Goal: Answer question/provide support: Share knowledge or assist other users

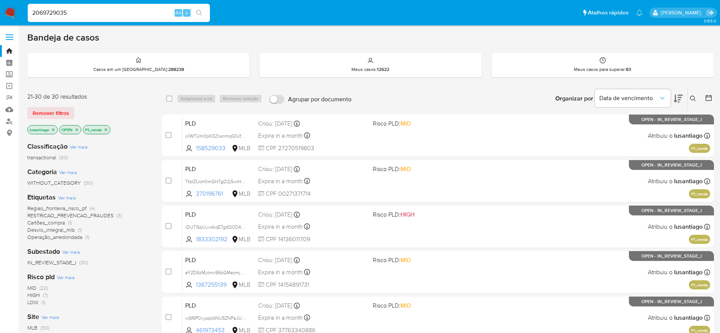
type input "2069729035"
click at [198, 14] on icon "search-icon" at bounding box center [199, 13] width 6 height 6
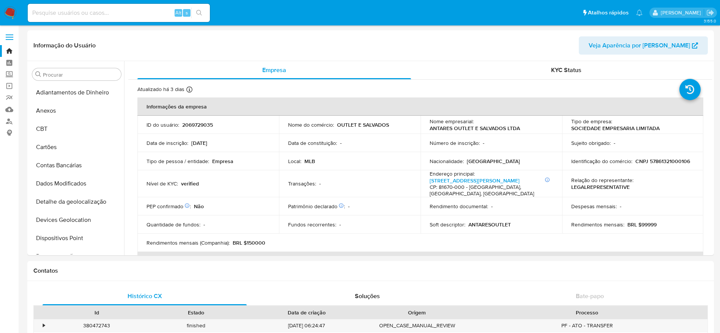
select select "10"
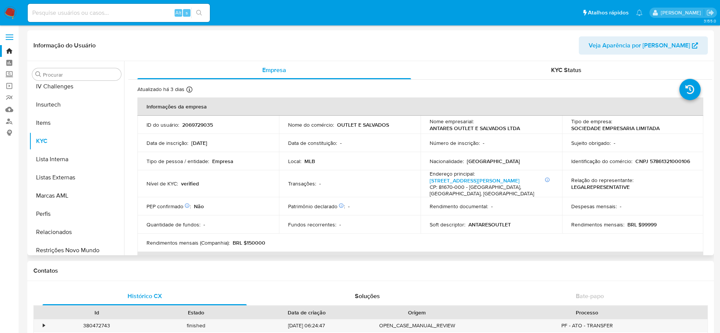
scroll to position [339, 0]
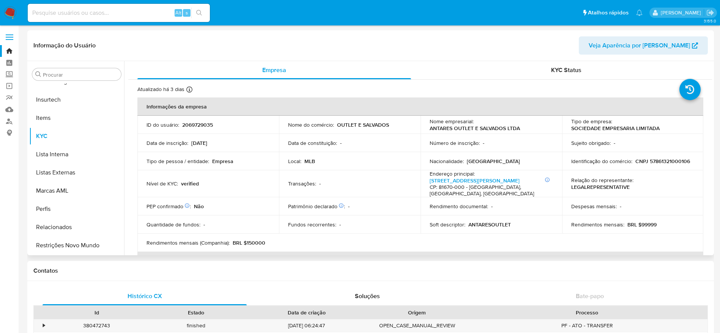
click at [655, 163] on p "CNPJ 57861321000106" at bounding box center [662, 161] width 55 height 7
copy p "57861321000106"
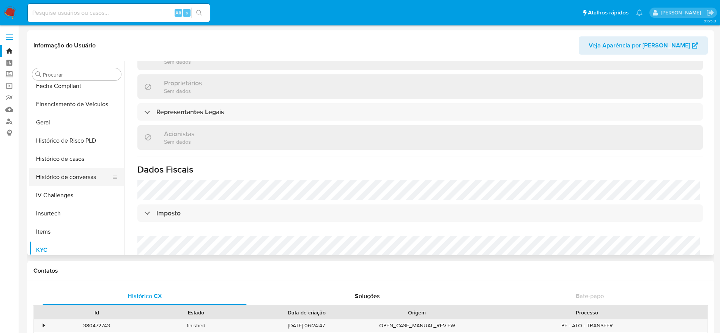
scroll to position [341, 0]
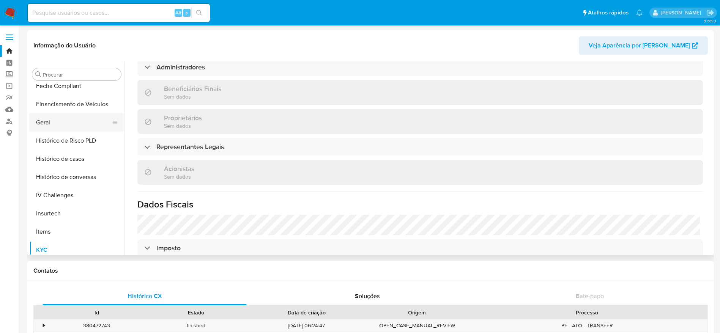
click at [74, 119] on button "Geral" at bounding box center [73, 122] width 89 height 18
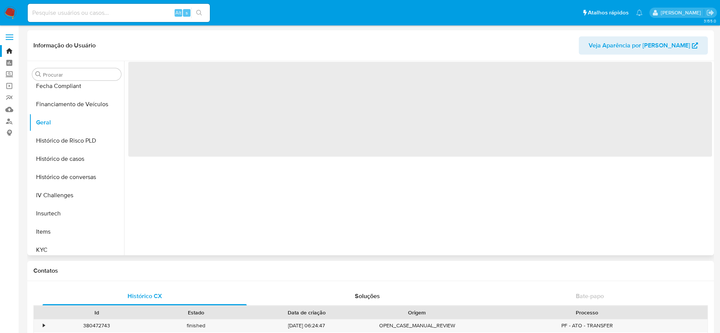
scroll to position [0, 0]
click at [59, 160] on button "Histórico de casos" at bounding box center [73, 159] width 89 height 18
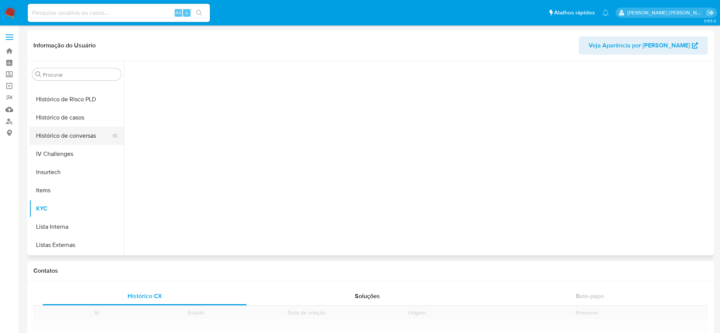
scroll to position [225, 0]
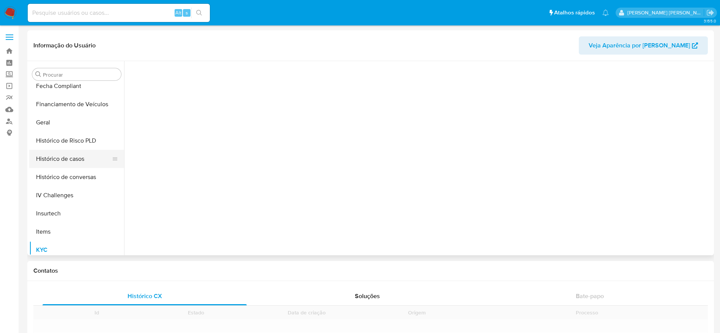
click at [71, 150] on button "Histórico de casos" at bounding box center [73, 159] width 89 height 18
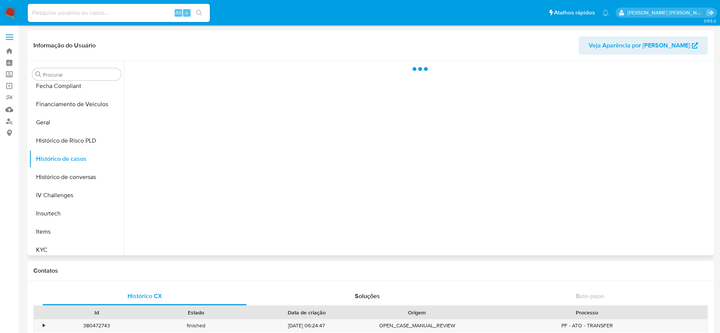
select select "10"
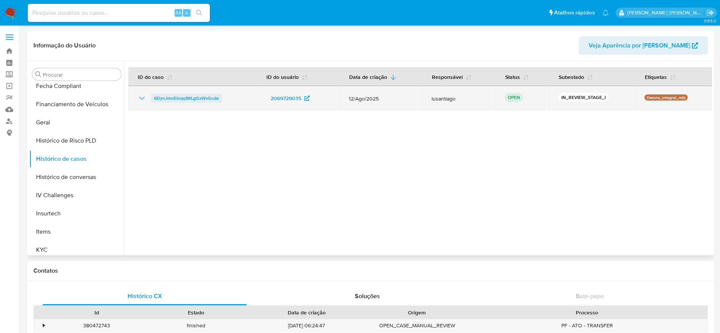
click at [186, 99] on span "6DynJmnEIoqq9KLgGxWvGcde" at bounding box center [186, 98] width 65 height 9
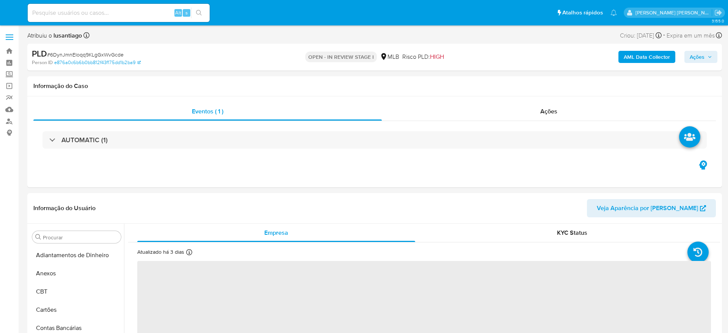
select select "10"
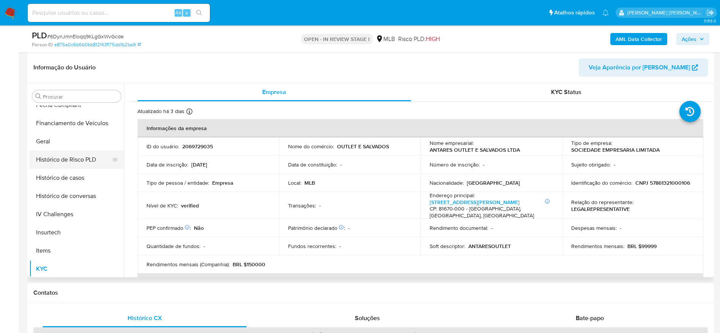
scroll to position [225, 0]
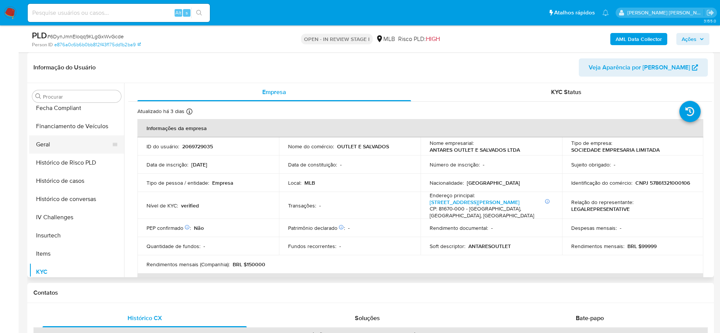
click at [58, 147] on button "Geral" at bounding box center [73, 144] width 89 height 18
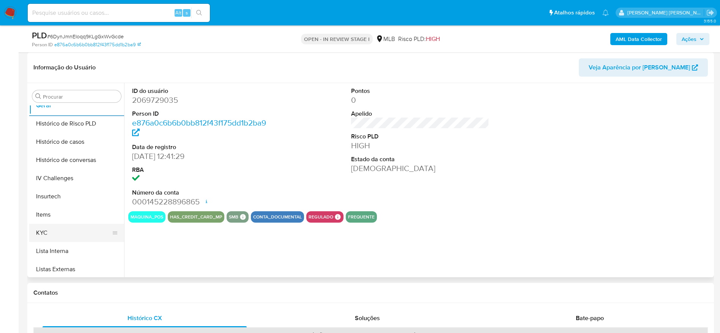
scroll to position [282, 0]
click at [60, 213] on button "KYC" at bounding box center [73, 215] width 89 height 18
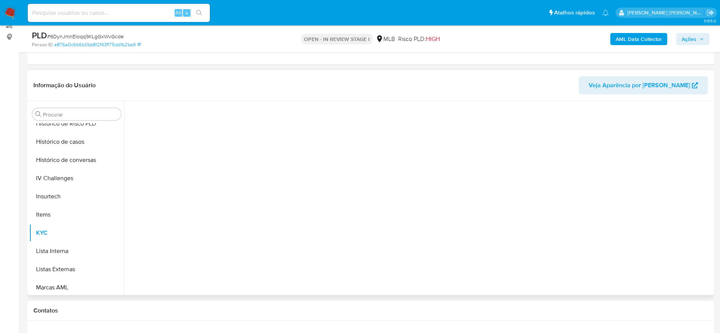
scroll to position [114, 0]
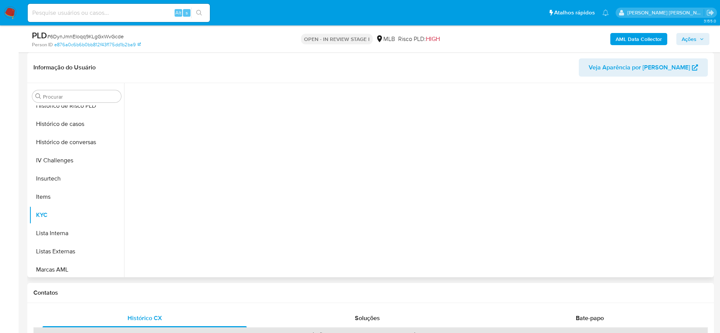
click at [225, 66] on header "Informação do Usuário Veja Aparência por Pessoa" at bounding box center [370, 67] width 674 height 18
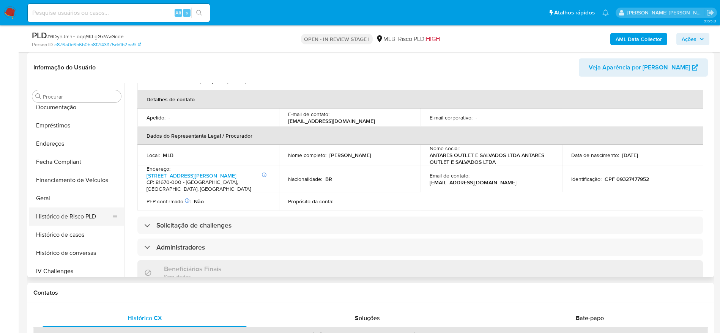
scroll to position [168, 0]
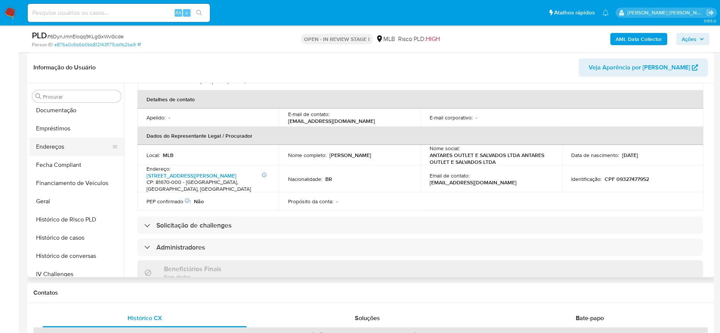
click at [55, 140] on button "Endereços" at bounding box center [73, 147] width 89 height 18
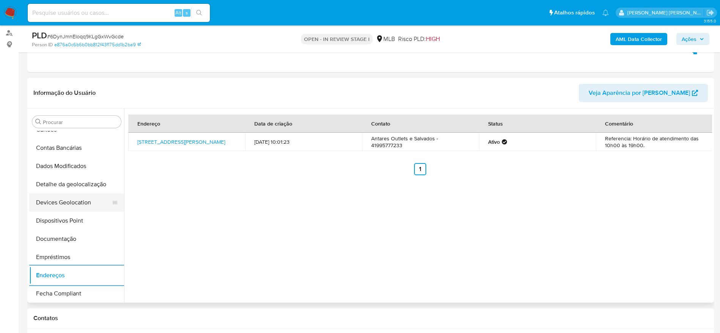
scroll to position [54, 0]
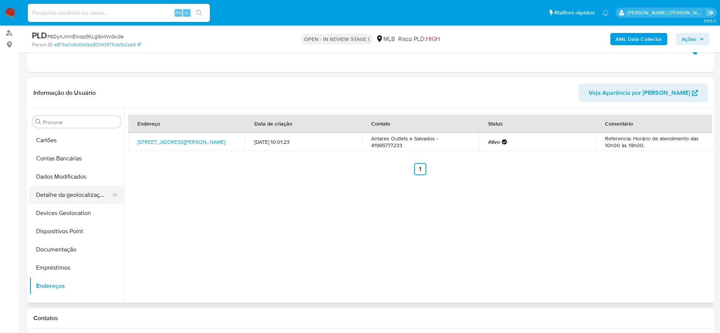
click at [73, 200] on button "Detalhe da geolocalização" at bounding box center [73, 195] width 89 height 18
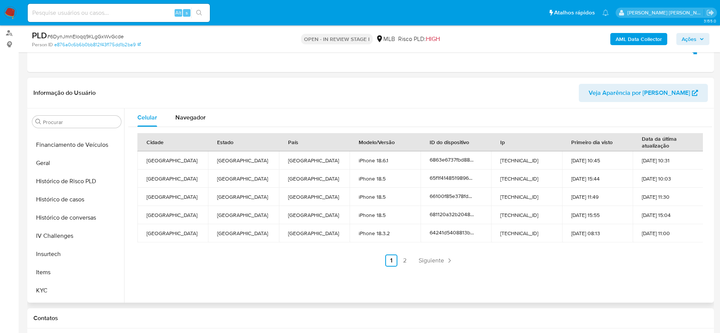
scroll to position [339, 0]
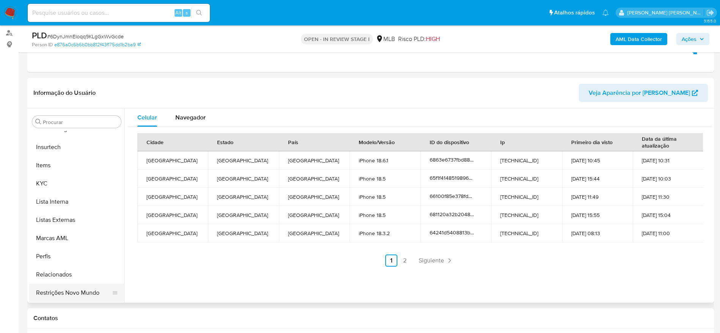
click at [61, 288] on button "Restrições Novo Mundo" at bounding box center [73, 293] width 89 height 18
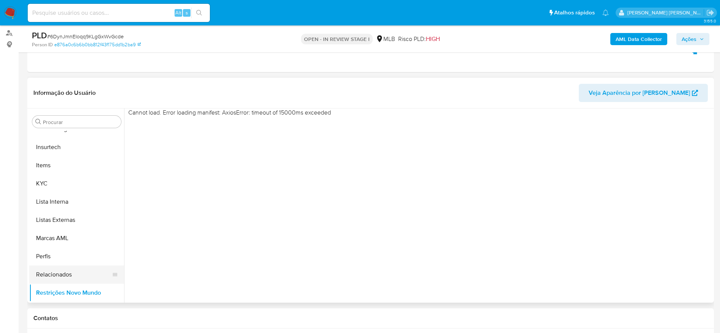
click at [68, 275] on button "Relacionados" at bounding box center [73, 275] width 89 height 18
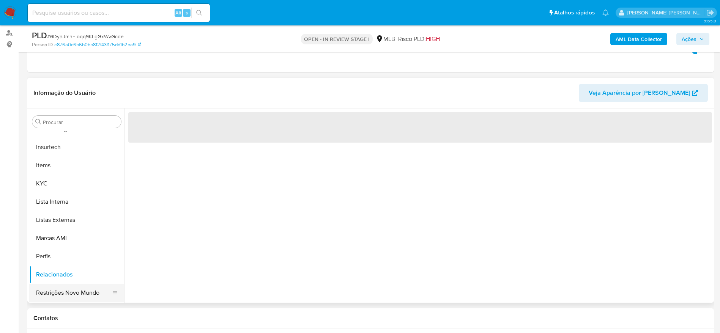
click at [67, 296] on button "Restrições Novo Mundo" at bounding box center [73, 293] width 89 height 18
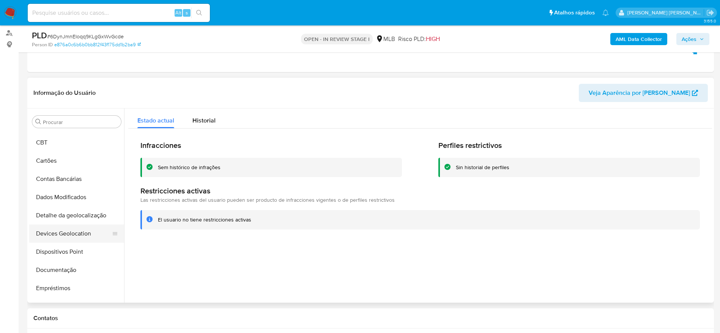
scroll to position [57, 0]
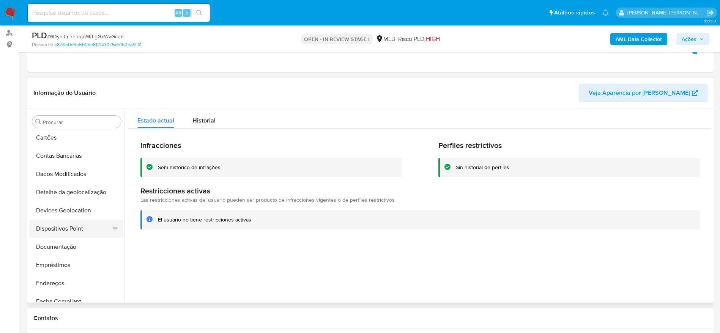
click at [71, 222] on button "Dispositivos Point" at bounding box center [73, 229] width 89 height 18
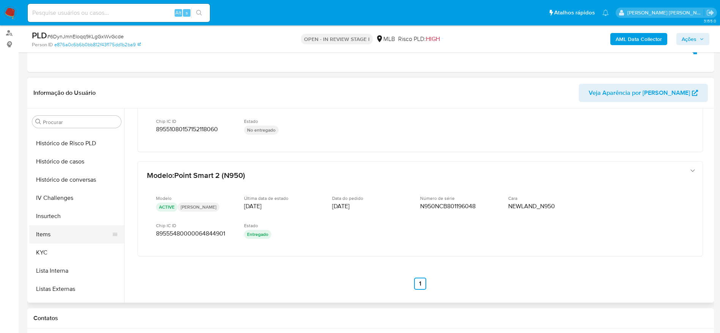
scroll to position [285, 0]
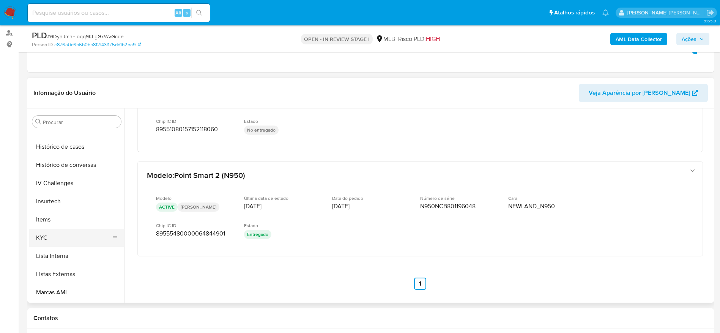
click at [61, 244] on button "KYC" at bounding box center [73, 238] width 89 height 18
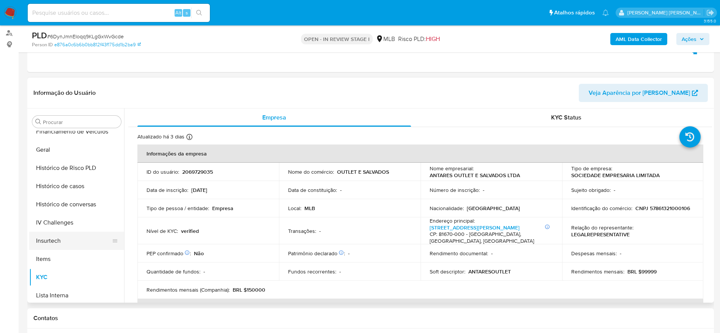
scroll to position [171, 0]
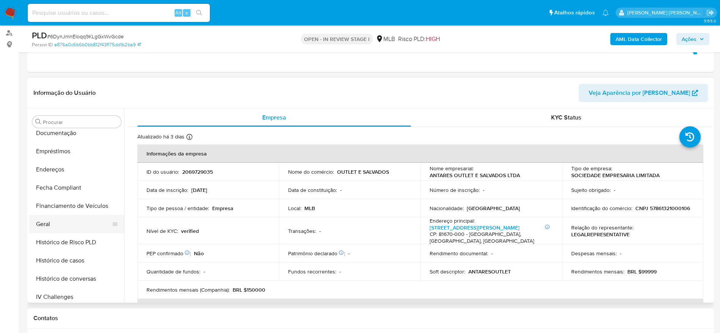
click at [65, 220] on button "Geral" at bounding box center [73, 224] width 89 height 18
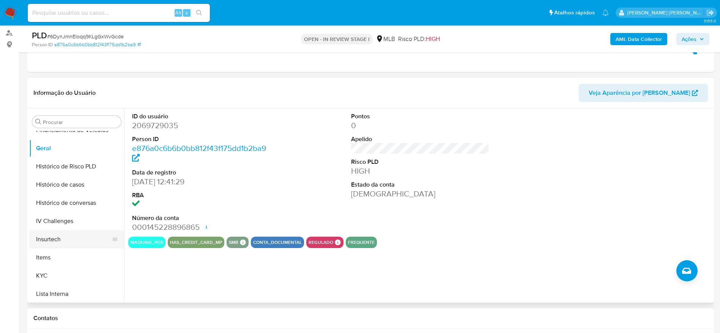
scroll to position [285, 0]
click at [59, 237] on button "KYC" at bounding box center [73, 238] width 89 height 18
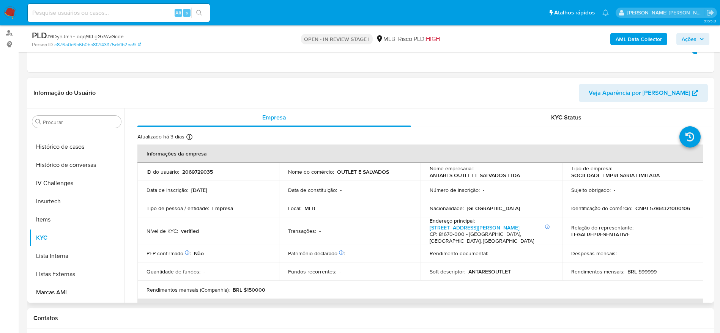
click at [667, 208] on p "CNPJ 57861321000106" at bounding box center [662, 208] width 55 height 7
copy p "57861321000106"
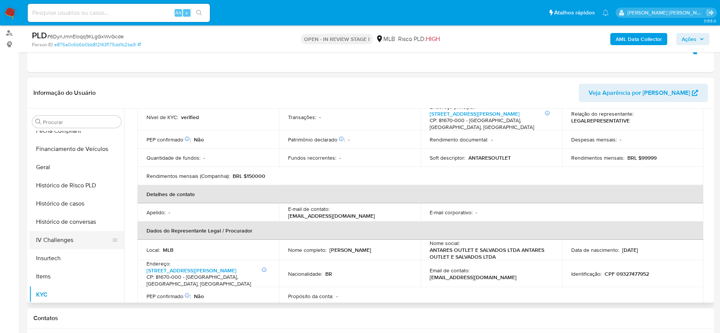
scroll to position [171, 0]
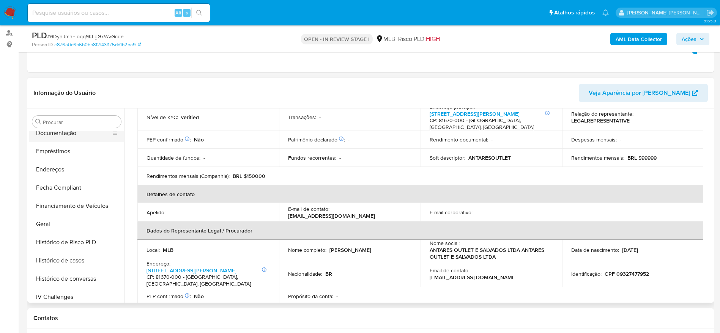
click at [67, 135] on button "Documentação" at bounding box center [73, 133] width 89 height 18
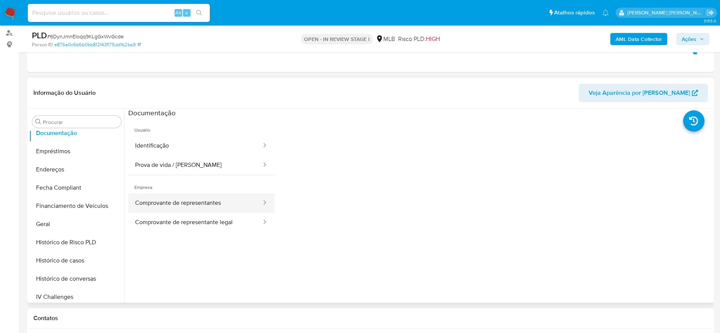
click at [177, 209] on button "Comprovante de representantes" at bounding box center [195, 202] width 134 height 19
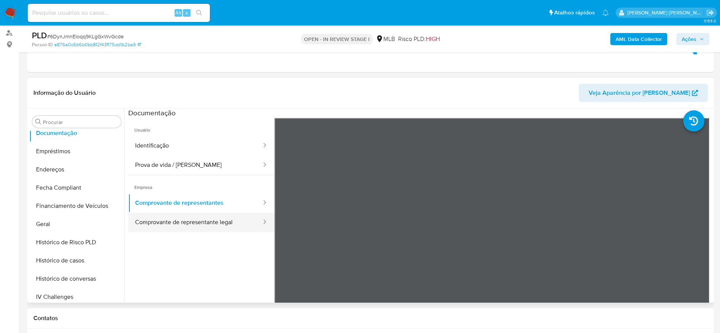
click at [213, 226] on button "Comprovante de representante legal" at bounding box center [195, 222] width 134 height 19
click at [195, 225] on button "Comprovante de representante legal" at bounding box center [195, 222] width 134 height 19
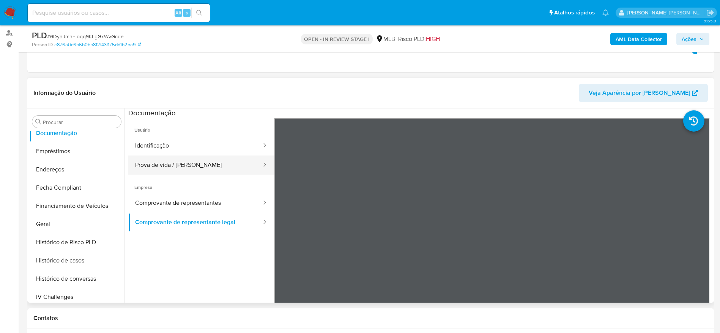
click at [174, 163] on button "Prova de vida / Selfie" at bounding box center [195, 165] width 134 height 19
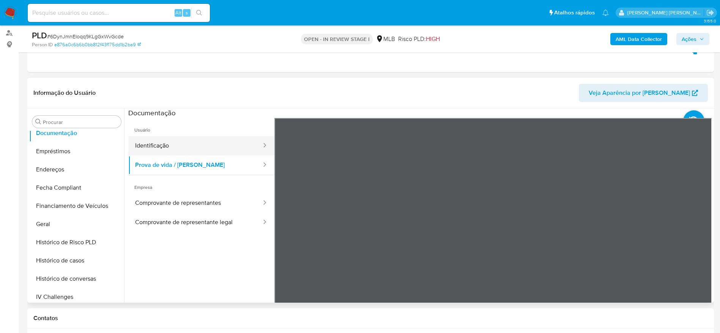
click at [163, 148] on button "Identificação" at bounding box center [195, 145] width 134 height 19
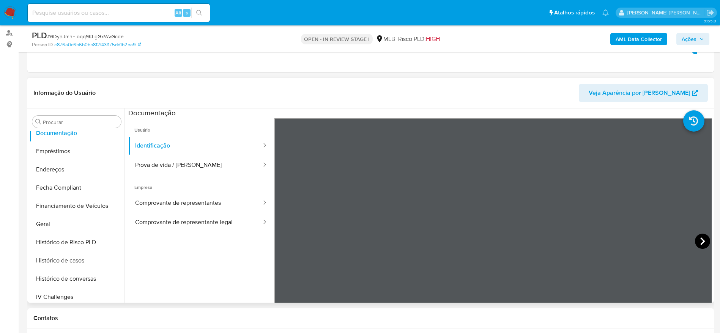
click at [703, 239] on icon at bounding box center [702, 241] width 15 height 15
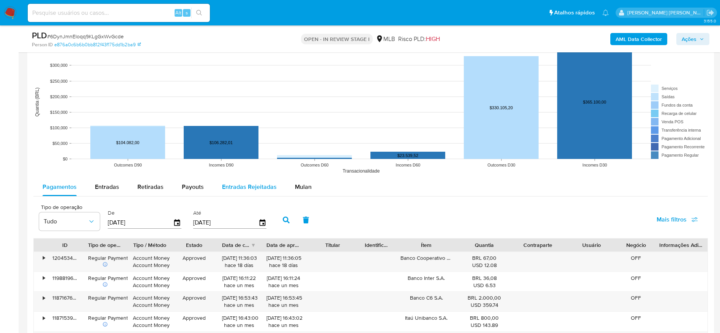
scroll to position [714, 0]
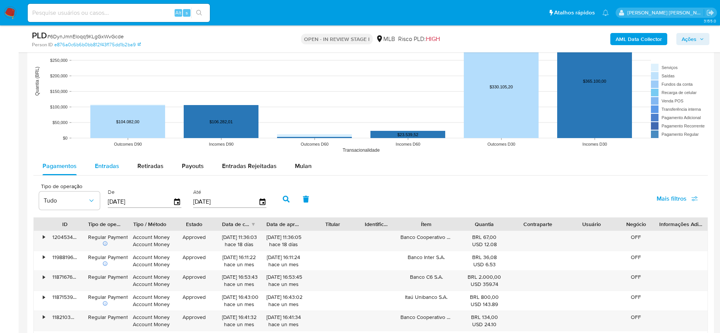
click at [122, 164] on button "Entradas" at bounding box center [107, 166] width 42 height 18
select select "10"
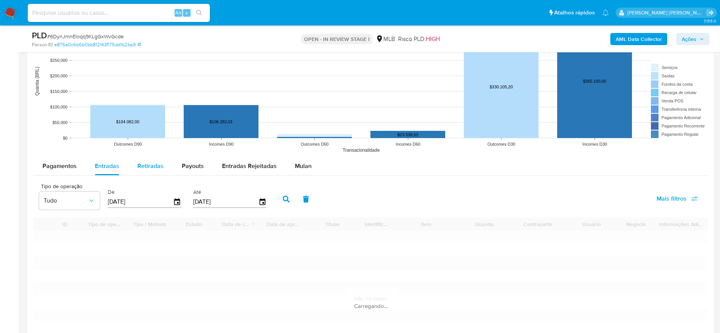
click at [149, 164] on span "Retiradas" at bounding box center [150, 166] width 26 height 9
select select "10"
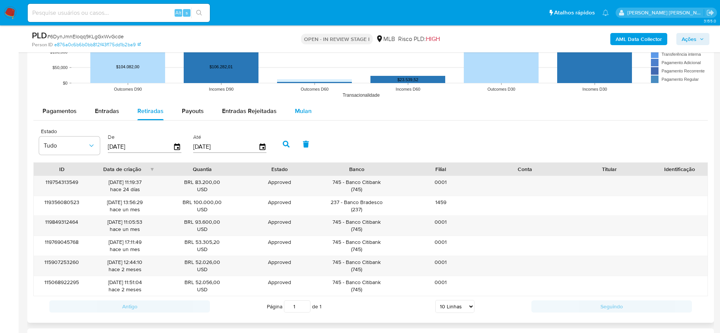
scroll to position [771, 0]
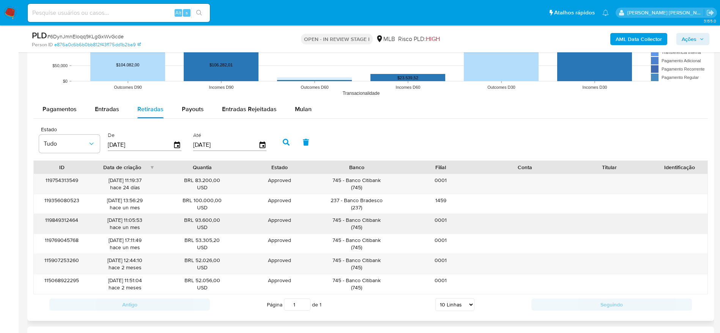
drag, startPoint x: 386, startPoint y: 218, endPoint x: 362, endPoint y: 222, distance: 23.8
click at [362, 222] on div "745 - Banco Citibank ( 745 )" at bounding box center [357, 224] width 74 height 14
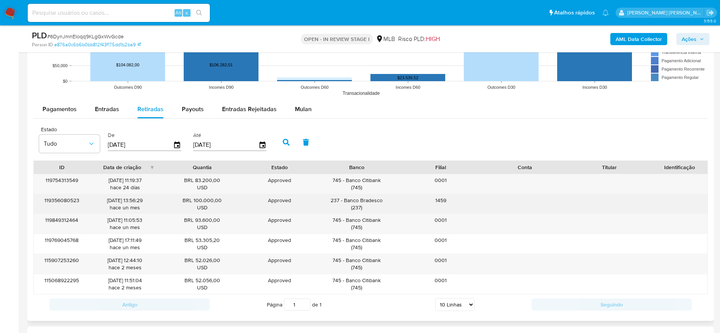
drag, startPoint x: 389, startPoint y: 200, endPoint x: 344, endPoint y: 200, distance: 45.1
click at [344, 200] on div "237 - Banco Bradesco ( 237 )" at bounding box center [357, 204] width 74 height 14
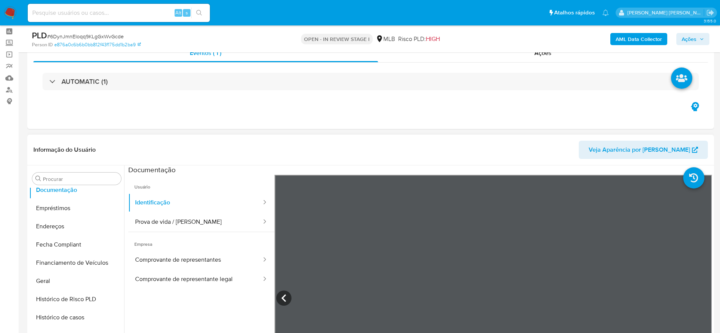
scroll to position [88, 0]
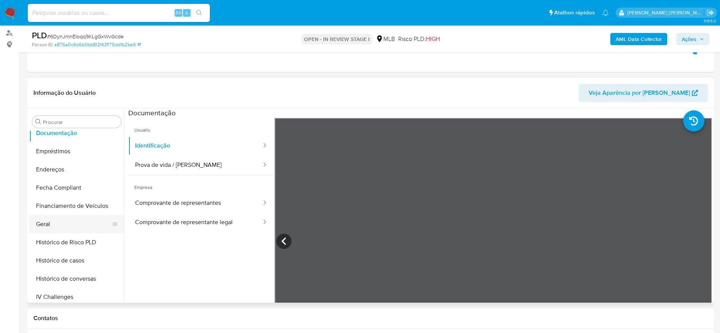
click at [59, 219] on button "Geral" at bounding box center [73, 224] width 89 height 18
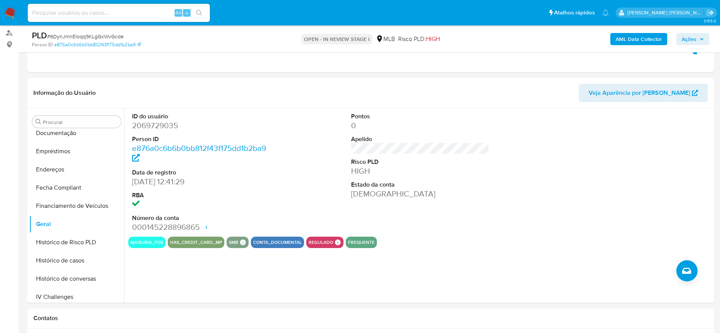
click at [684, 38] on span "Ações" at bounding box center [688, 39] width 15 height 12
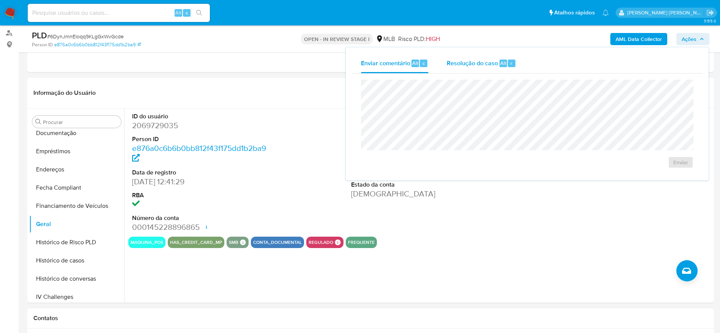
click at [489, 55] on div "Resolução do caso Alt r" at bounding box center [480, 63] width 69 height 20
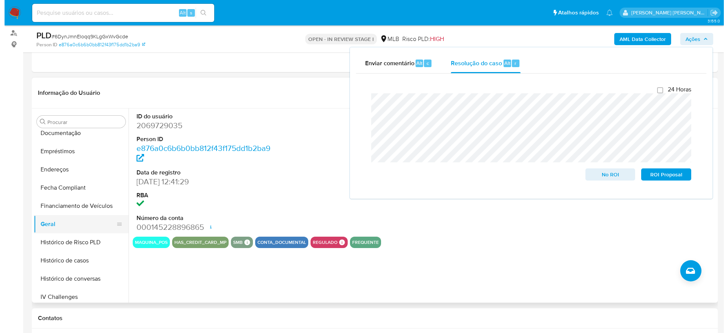
scroll to position [0, 0]
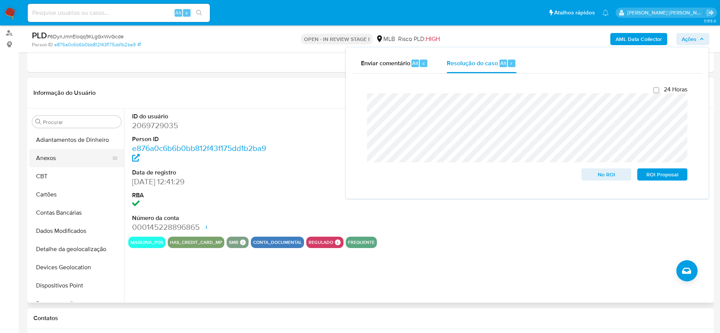
click at [64, 163] on button "Anexos" at bounding box center [73, 158] width 89 height 18
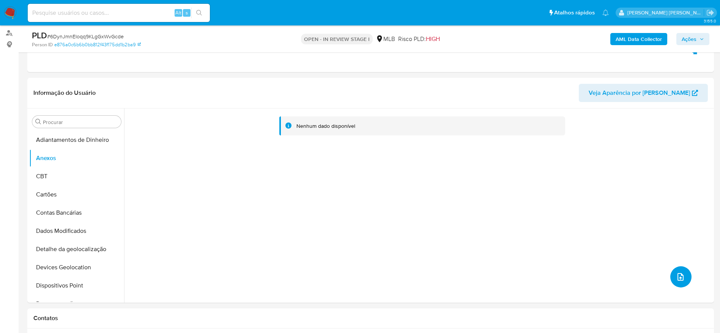
click at [685, 279] on button "upload-file" at bounding box center [680, 276] width 21 height 21
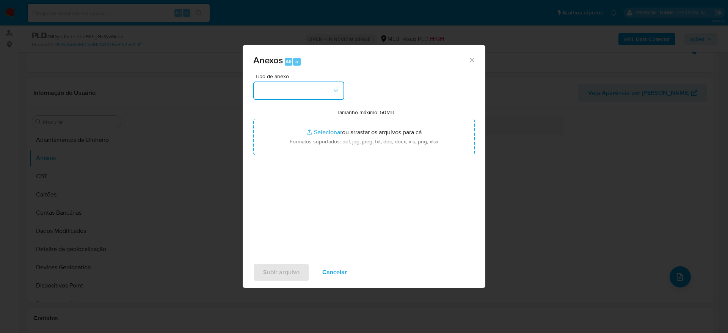
click at [305, 90] on button "button" at bounding box center [298, 91] width 91 height 18
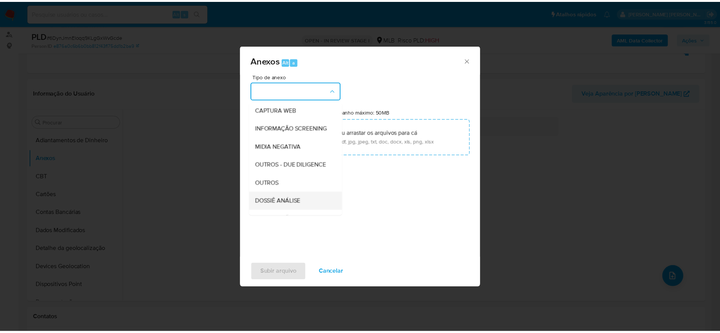
scroll to position [117, 0]
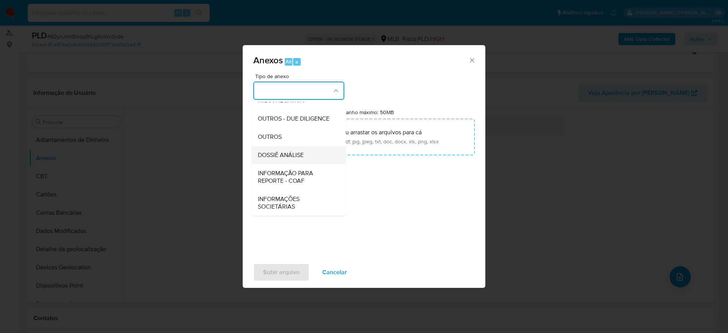
click at [293, 159] on span "DOSSIÊ ANÁLISE" at bounding box center [281, 155] width 46 height 8
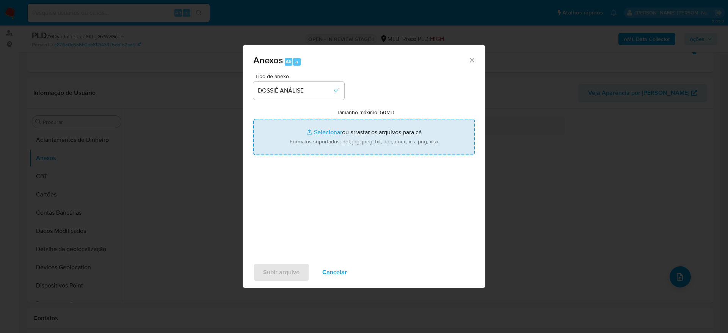
type input "C:\fakepath\Caselog - CNPJ 57861321000106 - ANTARES OUTLET E SALVADOS LTDA (1).…"
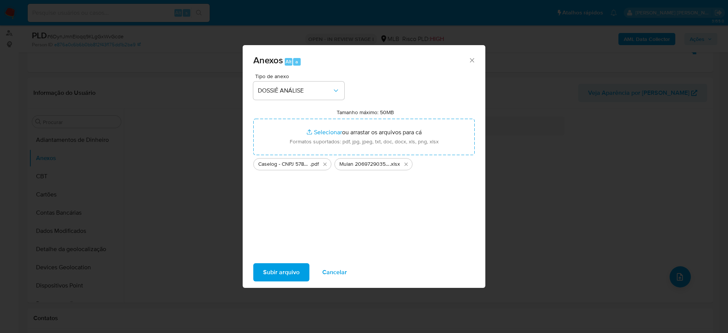
click at [285, 272] on span "Subir arquivo" at bounding box center [281, 272] width 36 height 17
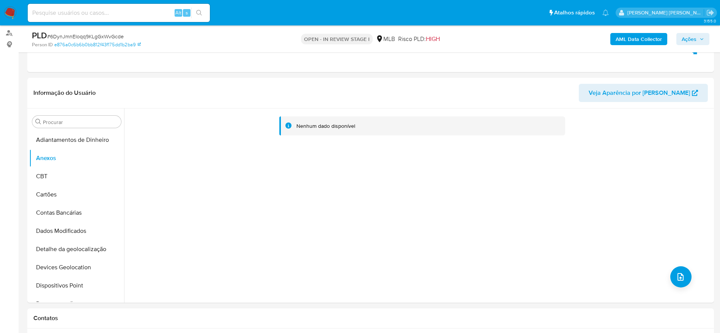
click at [128, 13] on input at bounding box center [119, 13] width 182 height 10
paste input "498544246"
type input "498544246"
click at [80, 172] on button "CBT" at bounding box center [73, 176] width 89 height 18
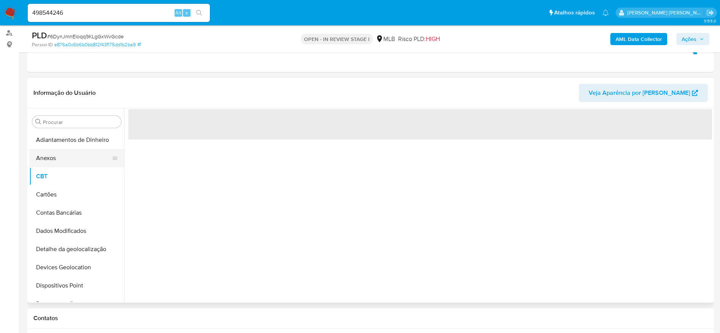
click at [65, 160] on button "Anexos" at bounding box center [73, 158] width 89 height 18
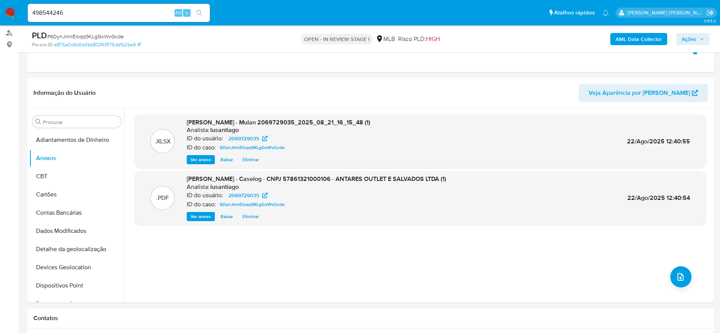
click at [690, 39] on span "Ações" at bounding box center [688, 39] width 15 height 12
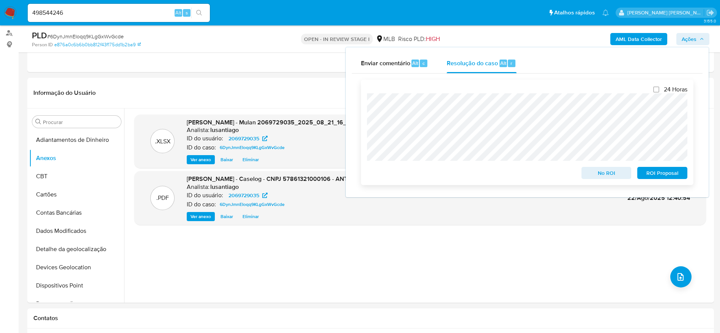
click at [615, 172] on span "No ROI" at bounding box center [605, 173] width 39 height 11
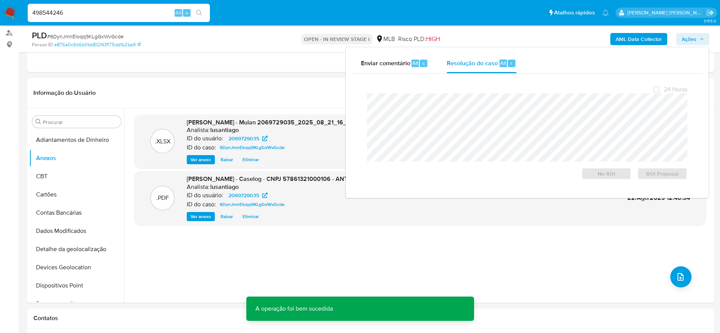
click at [108, 11] on input "498544246" at bounding box center [119, 13] width 182 height 10
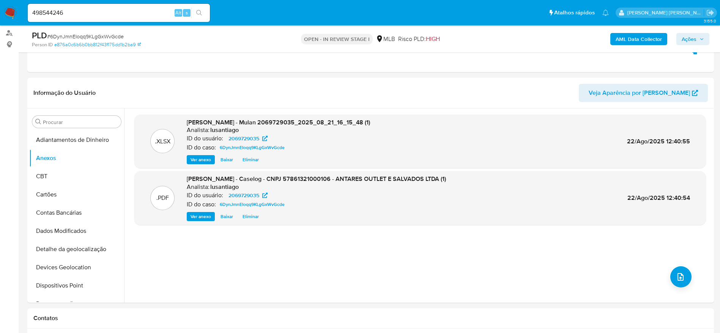
click at [196, 10] on icon "search-icon" at bounding box center [199, 13] width 6 height 6
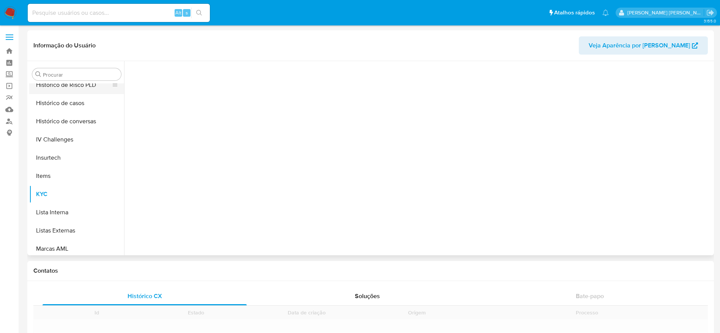
scroll to position [225, 0]
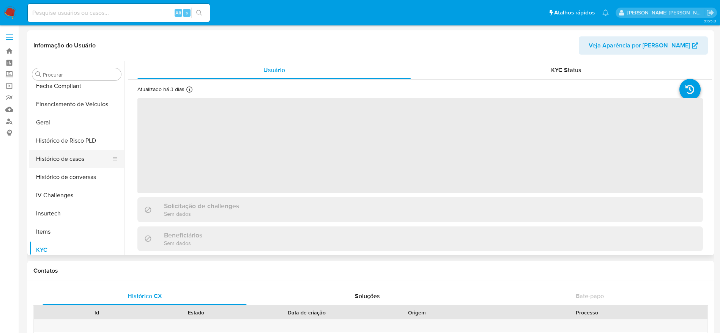
click at [83, 163] on button "Histórico de casos" at bounding box center [73, 159] width 89 height 18
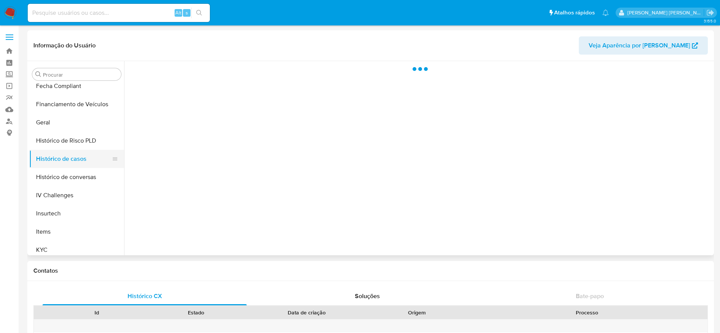
select select "10"
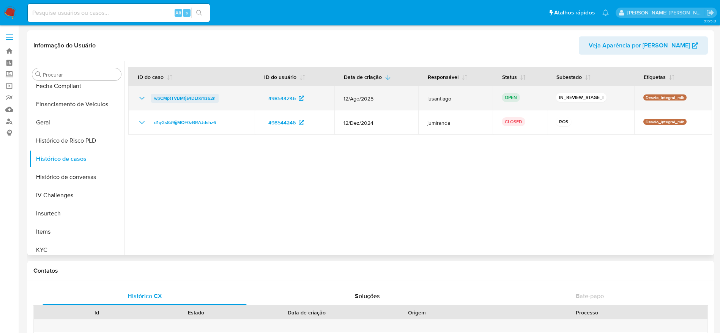
click at [173, 99] on span "wpCMptTVBMfja4DLtKrhz62n" at bounding box center [184, 98] width 61 height 9
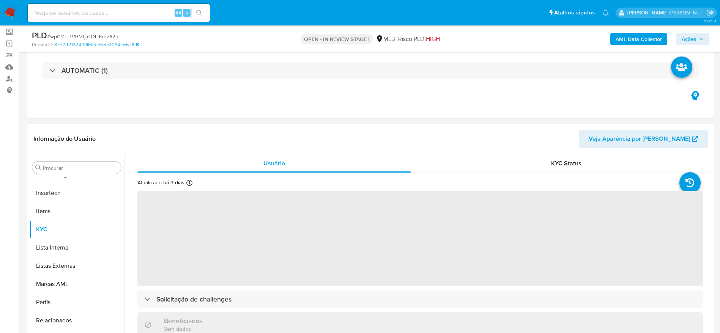
scroll to position [114, 0]
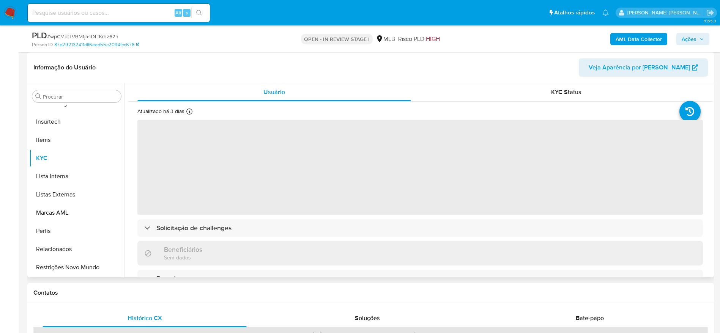
select select "10"
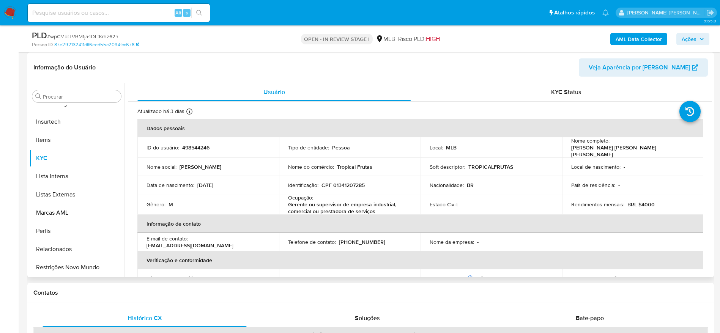
click at [346, 178] on td "Identificação : CPF 01341207285" at bounding box center [349, 185] width 141 height 18
click at [345, 183] on p "CPF 01341207285" at bounding box center [342, 185] width 43 height 7
copy p "01341207285"
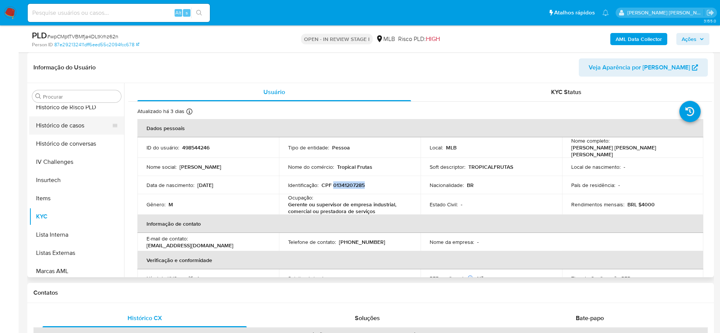
scroll to position [225, 0]
click at [55, 144] on button "Geral" at bounding box center [73, 144] width 89 height 18
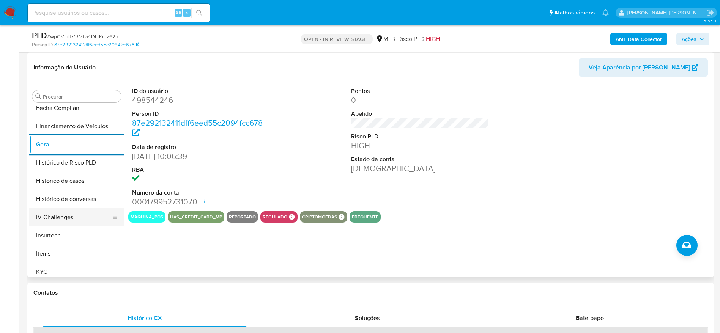
scroll to position [282, 0]
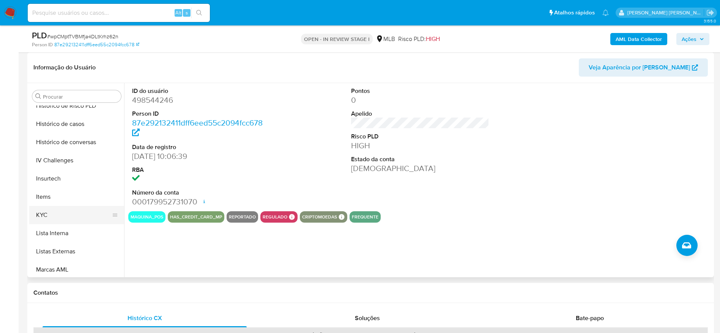
click at [64, 215] on button "KYC" at bounding box center [73, 215] width 89 height 18
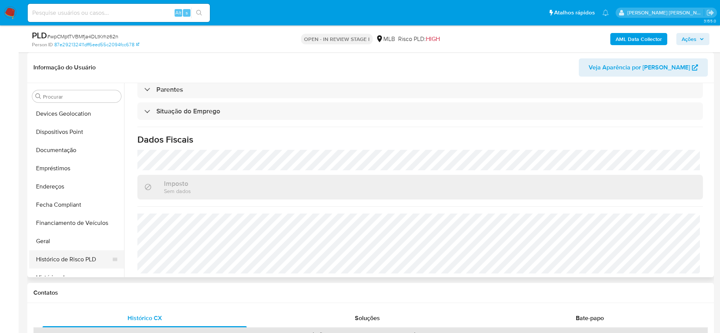
scroll to position [111, 0]
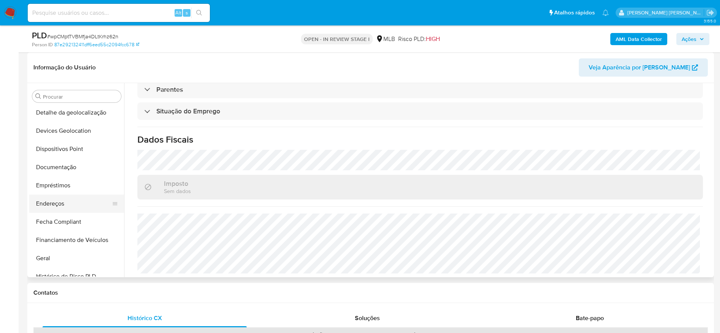
click at [61, 200] on button "Endereços" at bounding box center [73, 204] width 89 height 18
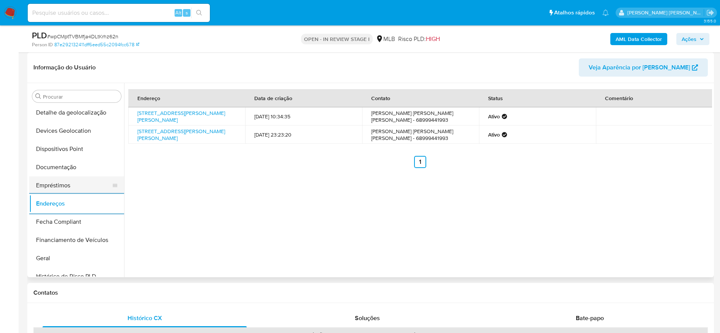
scroll to position [54, 0]
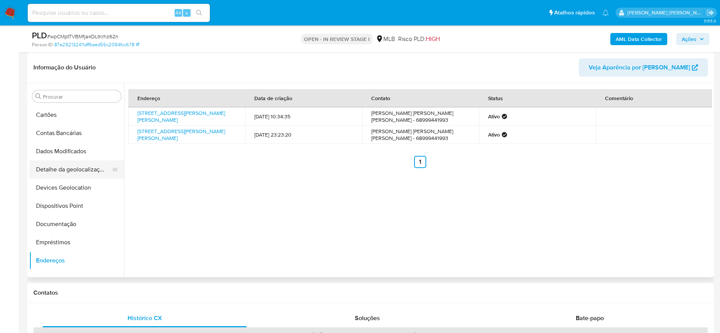
click at [63, 167] on button "Detalhe da geolocalização" at bounding box center [73, 169] width 89 height 18
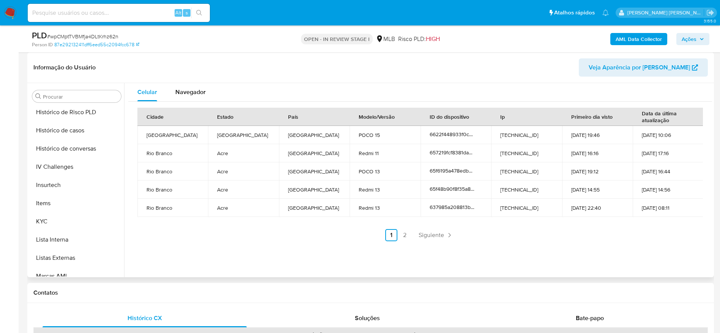
scroll to position [339, 0]
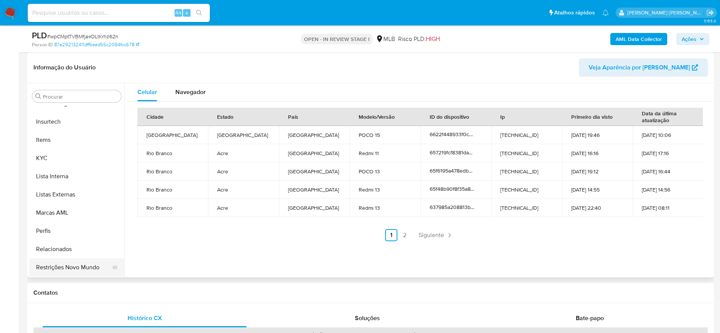
click at [65, 266] on button "Restrições Novo Mundo" at bounding box center [73, 267] width 89 height 18
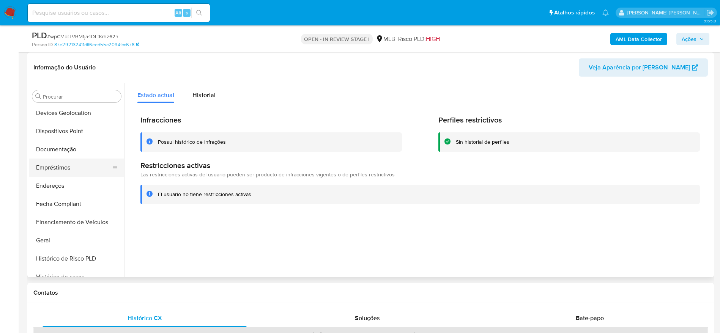
scroll to position [111, 0]
click at [62, 148] on button "Dispositivos Point" at bounding box center [73, 149] width 89 height 18
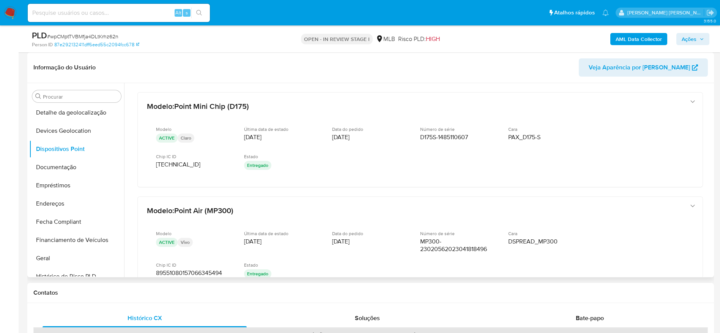
drag, startPoint x: 708, startPoint y: 146, endPoint x: 711, endPoint y: 200, distance: 54.0
click at [711, 200] on div at bounding box center [418, 180] width 588 height 194
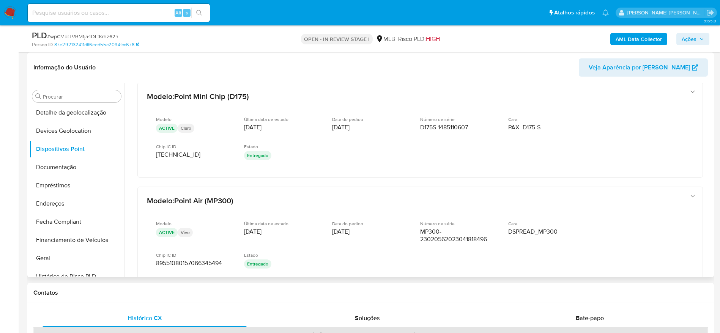
scroll to position [12, 0]
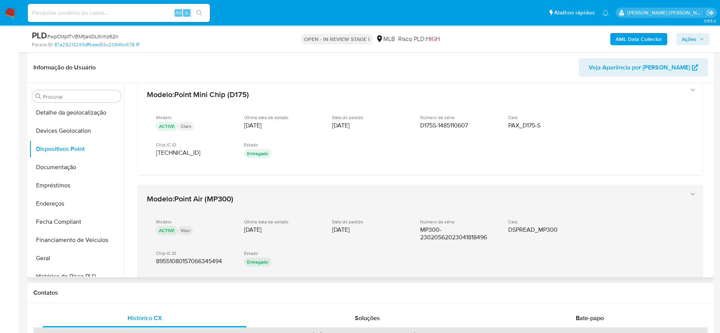
click at [605, 270] on div "Modelo ACTIVE Vivo Última data de estado 23/08/2023 Data do pedido 15/08/2023 N…" at bounding box center [412, 244] width 531 height 62
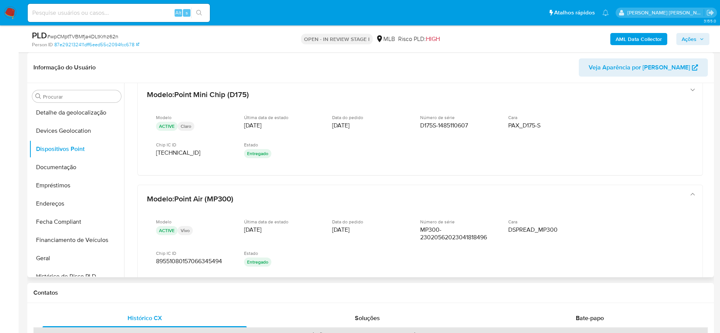
click at [609, 182] on div "Modelo : Point Mini Chip (D175) Modelo ACTIVE Claro Última data de estado 10/05…" at bounding box center [419, 228] width 583 height 314
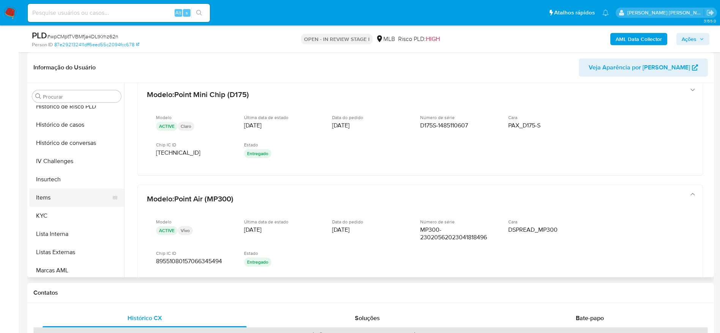
scroll to position [282, 0]
click at [51, 215] on button "KYC" at bounding box center [73, 215] width 89 height 18
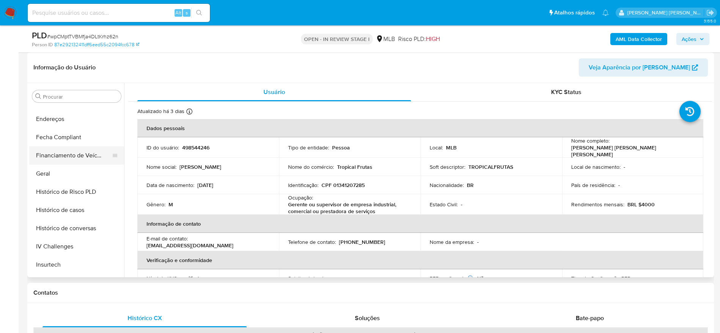
scroll to position [168, 0]
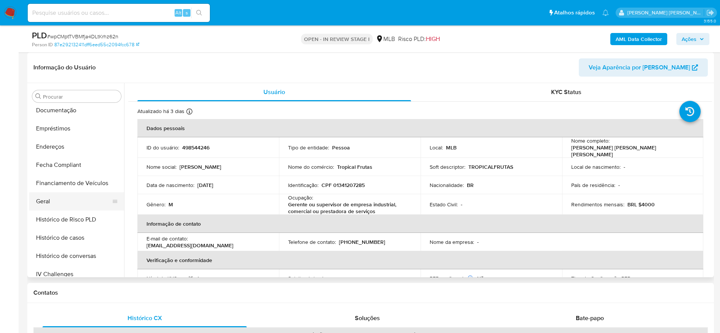
click at [52, 196] on button "Geral" at bounding box center [73, 201] width 89 height 18
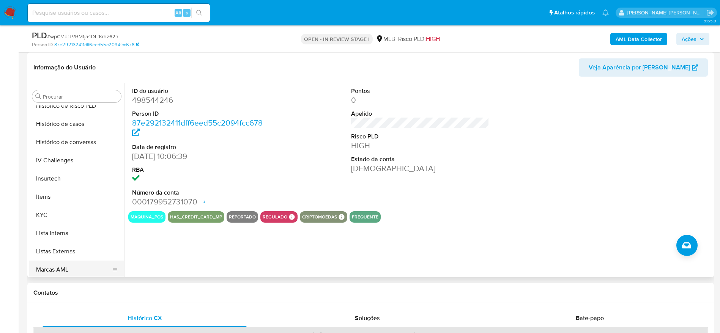
scroll to position [339, 0]
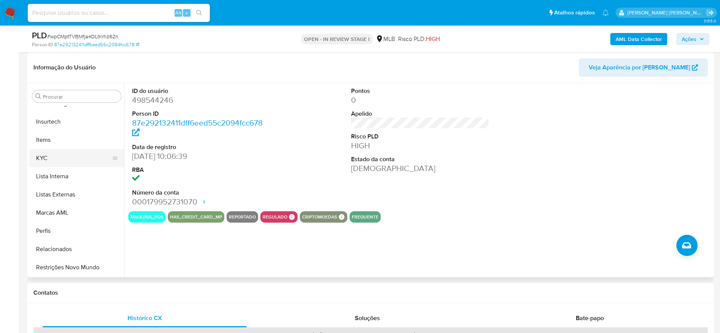
click at [57, 156] on button "KYC" at bounding box center [73, 158] width 89 height 18
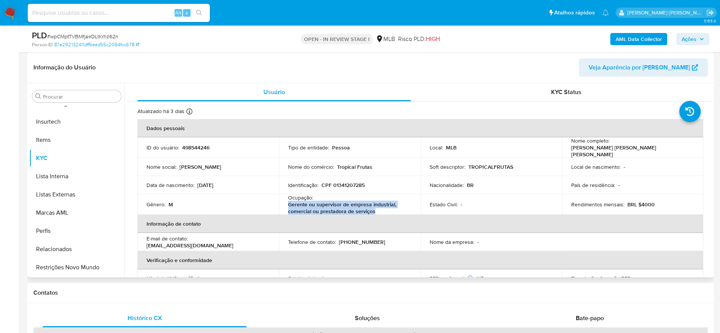
drag, startPoint x: 384, startPoint y: 209, endPoint x: 288, endPoint y: 203, distance: 96.2
click at [288, 203] on p "Gerente ou supervisor de empresa industrial, comercial ou prestadora de serviços" at bounding box center [348, 208] width 120 height 14
copy p "Gerente ou supervisor de empresa industrial, comercial ou prestadora de serviços"
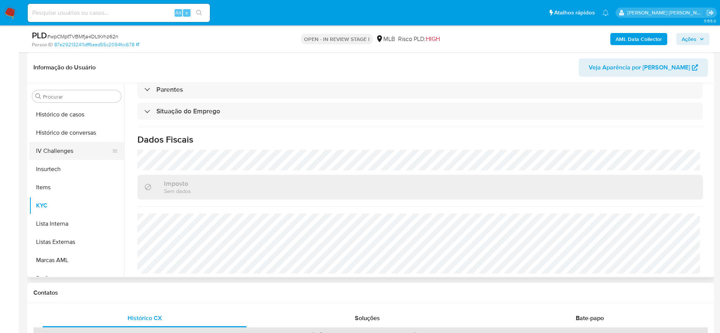
scroll to position [225, 0]
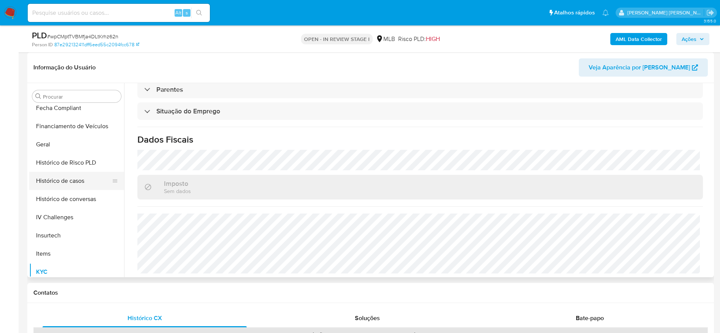
click at [71, 183] on button "Histórico de casos" at bounding box center [73, 181] width 89 height 18
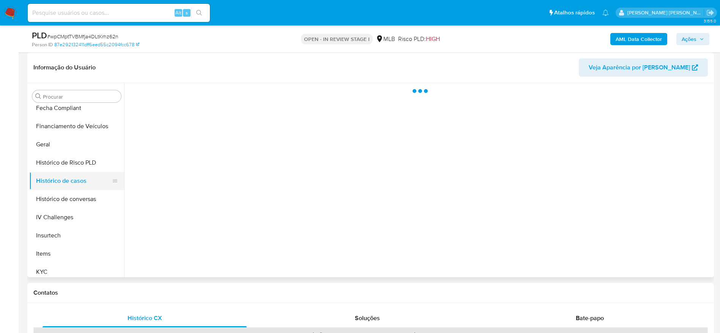
scroll to position [0, 0]
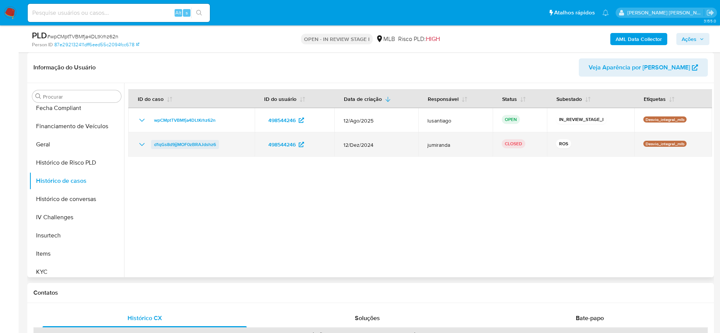
click at [207, 143] on span "d1qGs8d9jjMOF0zBRAJdshz6" at bounding box center [185, 144] width 62 height 9
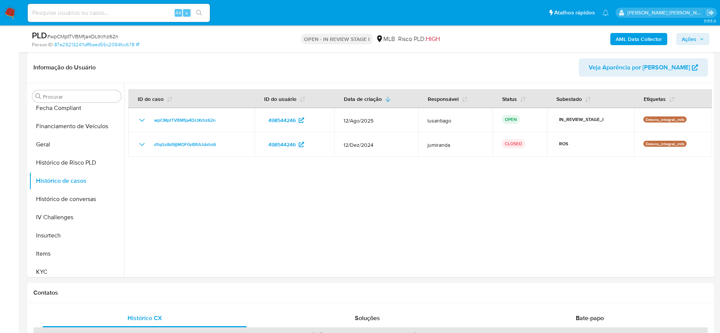
click at [696, 31] on div "AML Data Collector Ações" at bounding box center [597, 39] width 224 height 18
click at [693, 40] on span "Ações" at bounding box center [688, 39] width 15 height 12
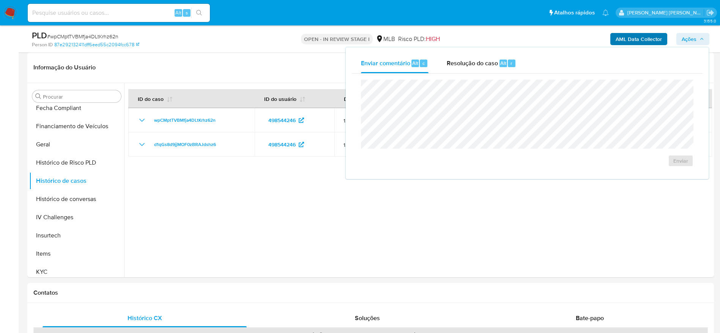
drag, startPoint x: 665, startPoint y: 42, endPoint x: 468, endPoint y: 69, distance: 198.7
click at [470, 62] on span "Resolução do caso" at bounding box center [471, 62] width 51 height 9
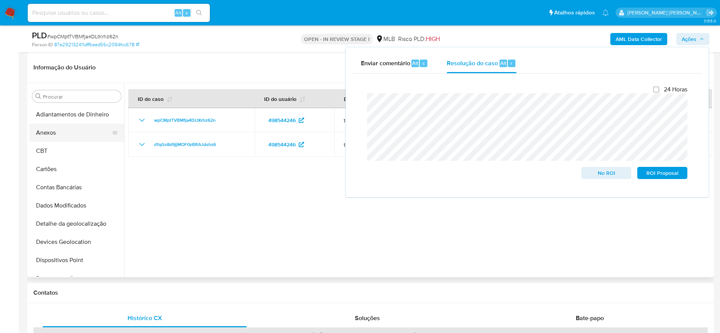
click at [63, 137] on button "Anexos" at bounding box center [73, 133] width 89 height 18
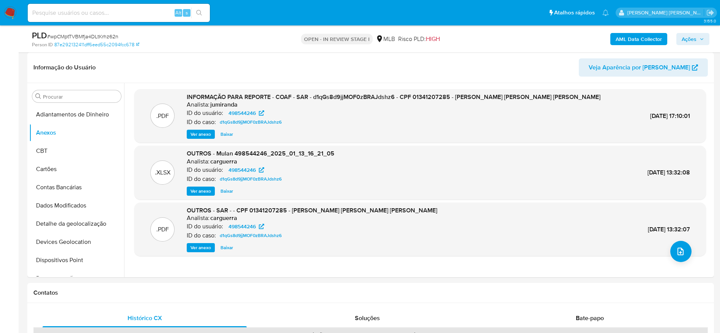
click at [632, 39] on b "AML Data Collector" at bounding box center [638, 39] width 46 height 12
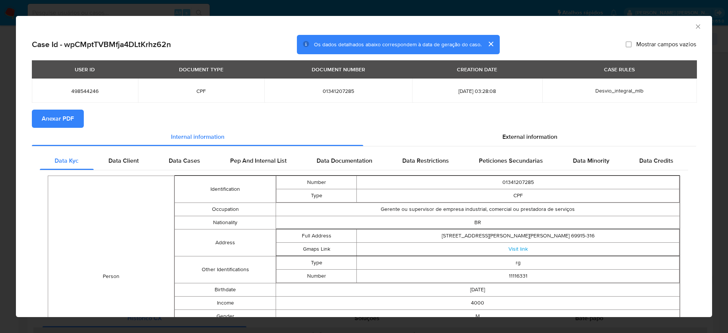
click at [62, 119] on span "Anexar PDF" at bounding box center [58, 118] width 32 height 17
click at [695, 28] on icon "Fechar a janela" at bounding box center [699, 27] width 8 height 8
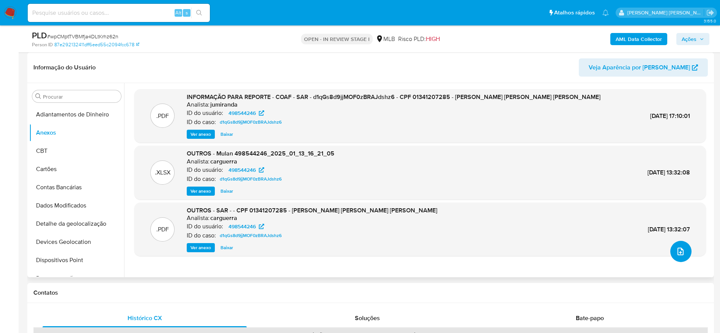
click at [677, 251] on icon "upload-file" at bounding box center [680, 251] width 9 height 9
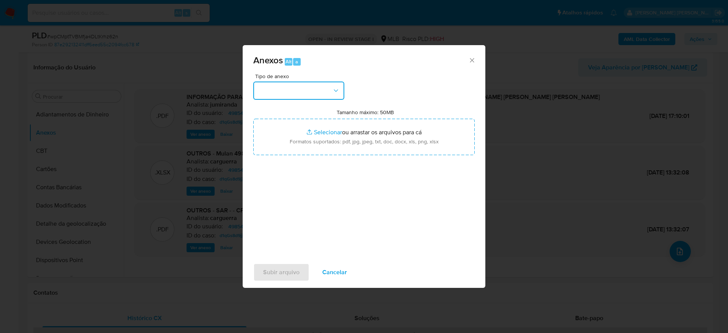
click at [321, 92] on button "button" at bounding box center [298, 91] width 91 height 18
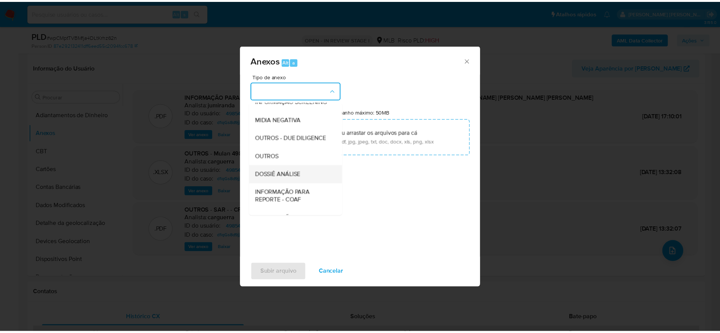
scroll to position [117, 0]
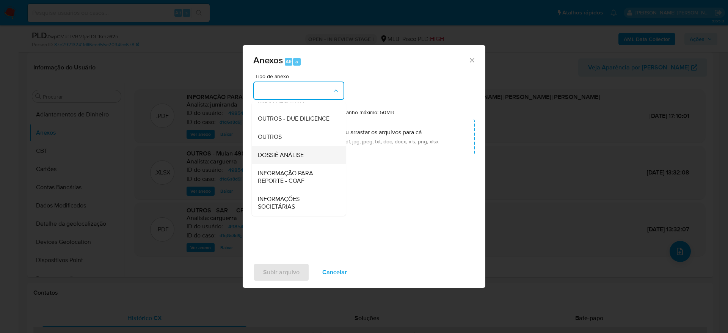
click at [301, 155] on span "DOSSIÊ ANÁLISE" at bounding box center [281, 155] width 46 height 8
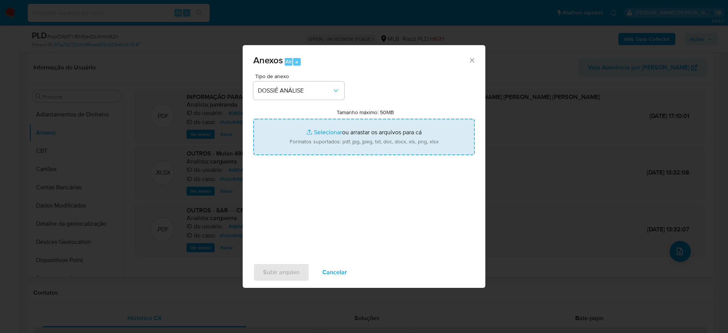
type input "C:\fakepath\2° SAR - XXXXXX - CPF 01341207285 - JOHANNES TIAGO FONTANA ROCHA.pdf"
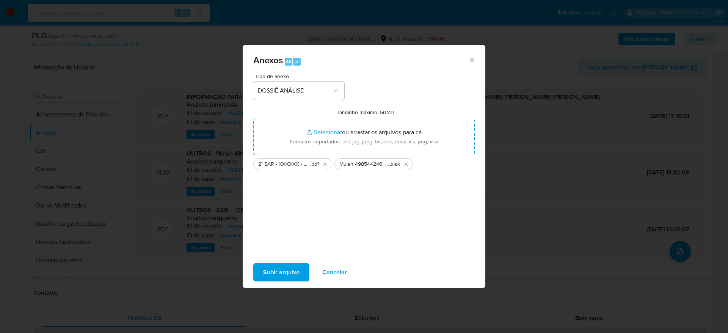
click at [272, 272] on span "Subir arquivo" at bounding box center [281, 272] width 36 height 17
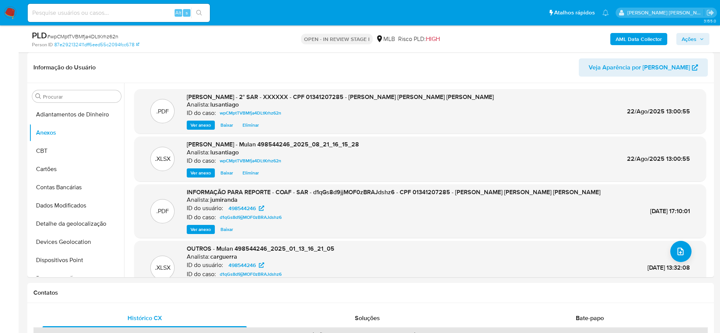
click at [702, 37] on icon "button" at bounding box center [701, 39] width 5 height 5
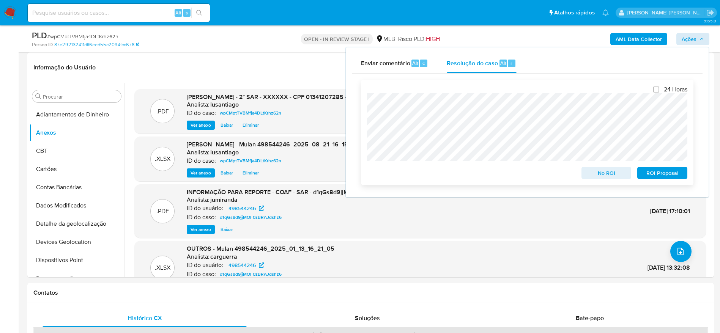
click at [656, 174] on span "ROI Proposal" at bounding box center [661, 173] width 39 height 11
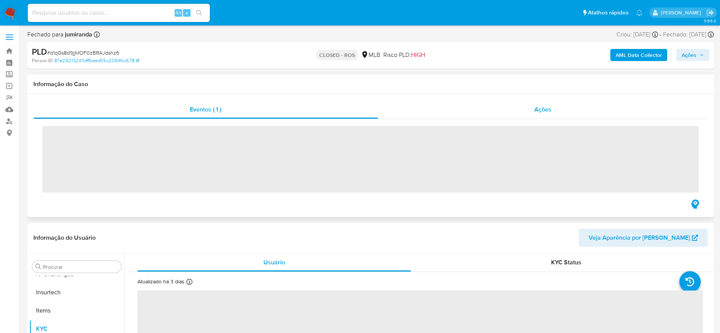
scroll to position [339, 0]
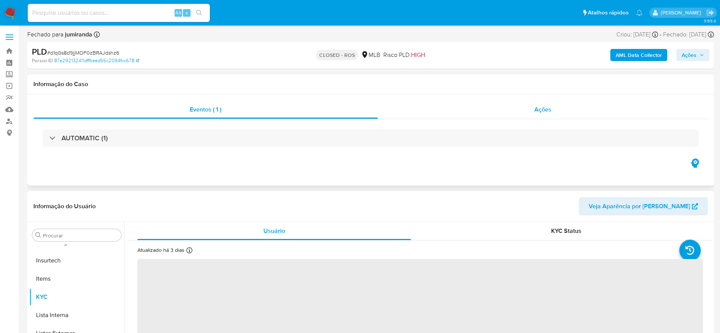
click at [500, 113] on div "Ações" at bounding box center [543, 110] width 330 height 18
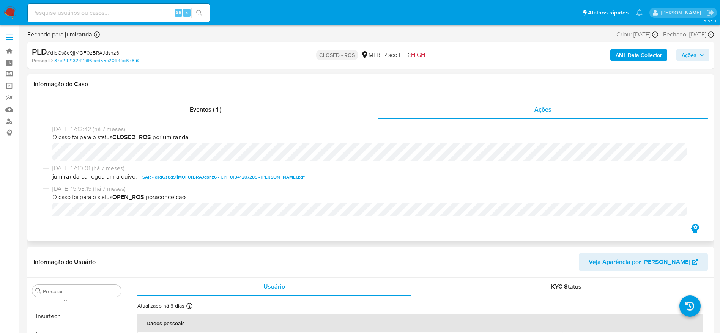
select select "10"
drag, startPoint x: 50, startPoint y: 130, endPoint x: 81, endPoint y: 130, distance: 31.1
click at [81, 130] on div "[DATE] 17:13:42 (há 7 meses) O caso foi para o status CLOSED_ROS por jumiranda" at bounding box center [370, 144] width 656 height 39
copy span "[DATE]"
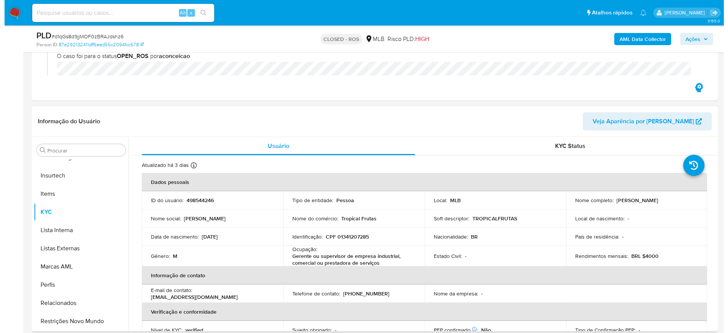
scroll to position [0, 0]
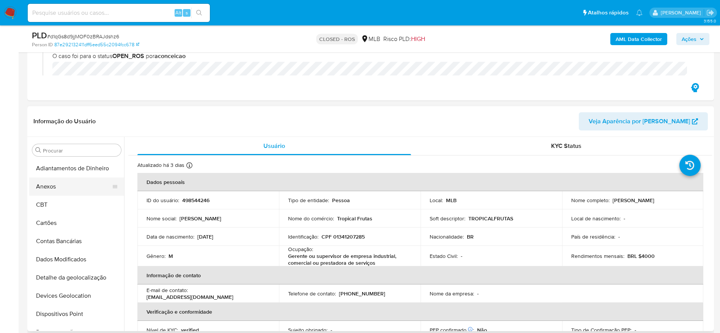
click at [63, 185] on button "Anexos" at bounding box center [73, 187] width 89 height 18
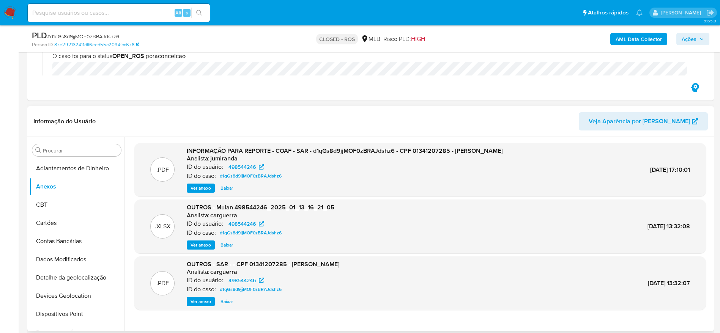
click at [203, 185] on span "Ver anexo" at bounding box center [200, 188] width 20 height 8
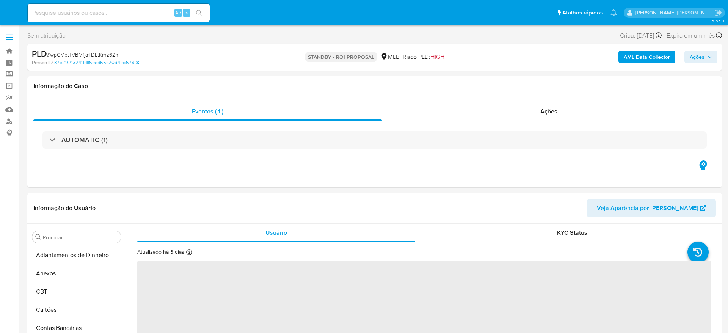
select select "10"
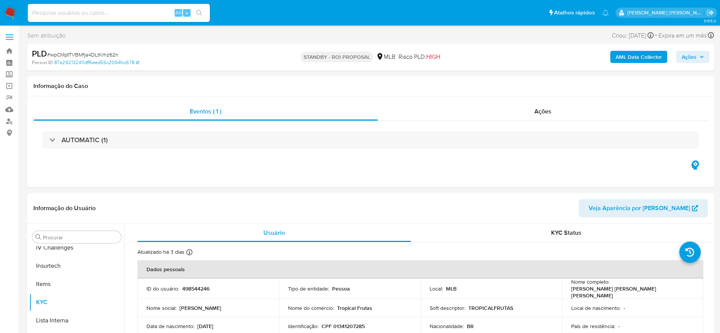
scroll to position [339, 0]
click at [9, 47] on link "Bandeja" at bounding box center [45, 51] width 90 height 12
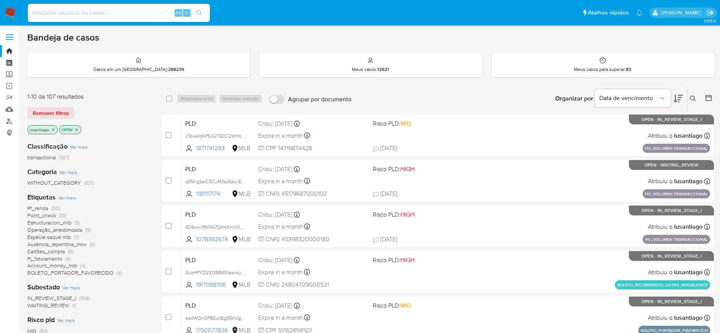
click at [11, 61] on link "Painel" at bounding box center [45, 63] width 90 height 12
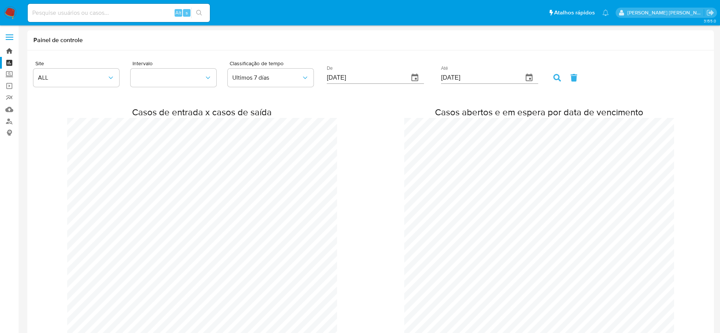
click at [9, 50] on link "Bandeja" at bounding box center [45, 51] width 90 height 12
